Goal: Communication & Community: Ask a question

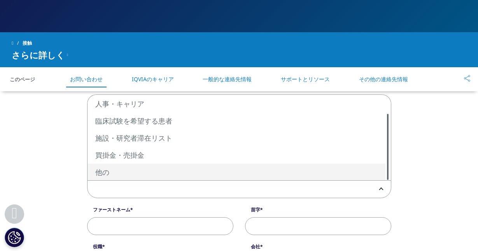
select select "Other"
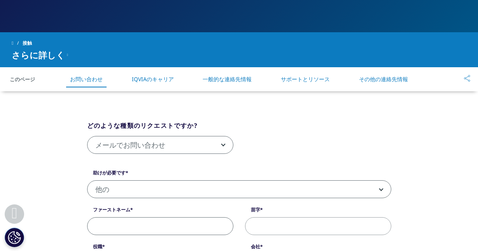
click at [108, 223] on input "ファーストネーム" at bounding box center [160, 227] width 146 height 18
type input "Ryo"
type input "Matsushita"
type input "M&A Research Institute Inc."
type input "[EMAIL_ADDRESS][DOMAIN_NAME]"
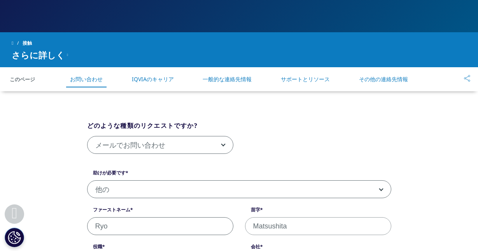
type input "0120401970"
select select "[GEOGRAPHIC_DATA]"
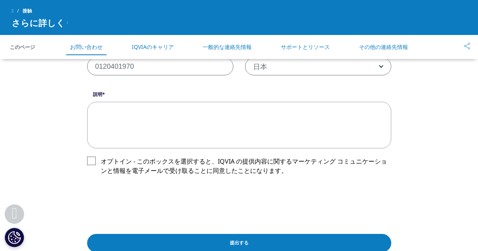
scroll to position [367, 0]
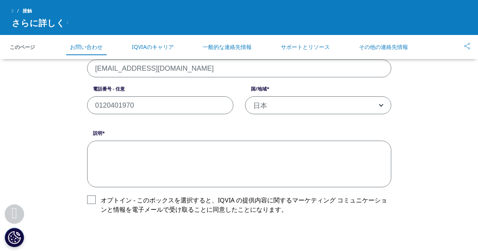
click at [188, 172] on textarea "説明" at bounding box center [239, 164] width 304 height 47
paste textarea "Dear President or Person in Charge, I hope this message finds you well. This is…"
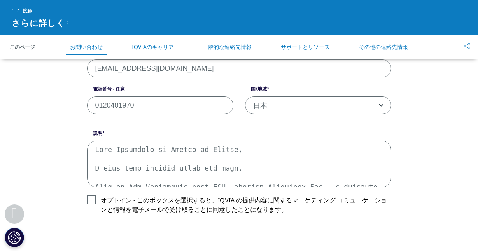
scroll to position [228, 0]
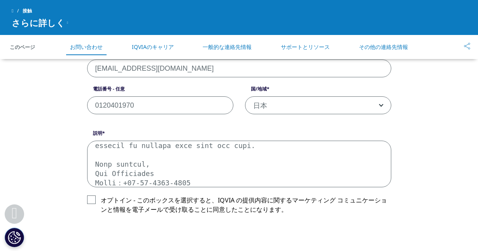
type textarea "Dear President or Person in Charge, I hope this message finds you well. This is…"
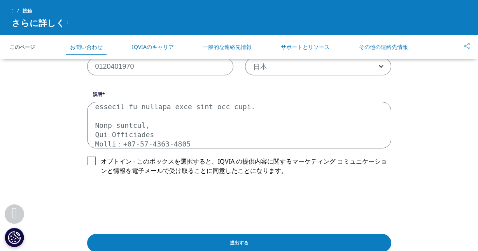
scroll to position [445, 0]
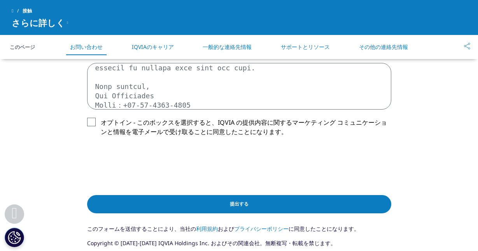
click at [195, 209] on input "提出する" at bounding box center [239, 204] width 304 height 18
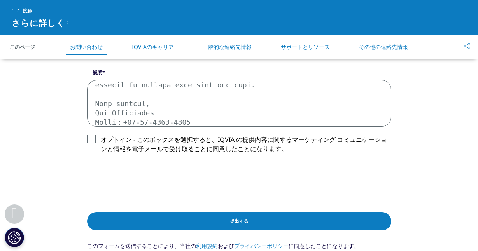
scroll to position [228, 0]
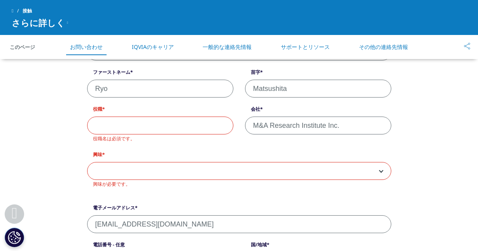
click at [147, 127] on input "役職" at bounding box center [160, 126] width 146 height 18
paste input "Deputy Manager"
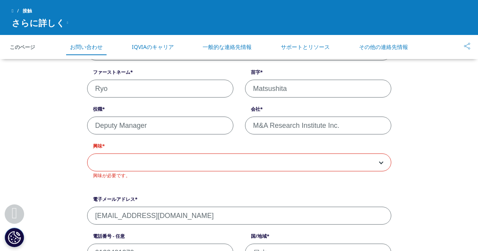
type input "Deputy Manager"
click at [163, 163] on span at bounding box center [240, 163] width 304 height 18
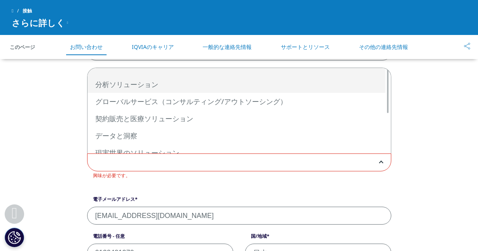
select select "Analytics Solutions"
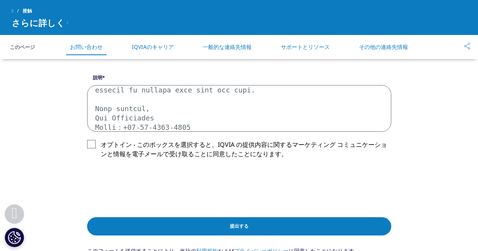
scroll to position [461, 0]
